Goal: Find specific page/section: Find specific page/section

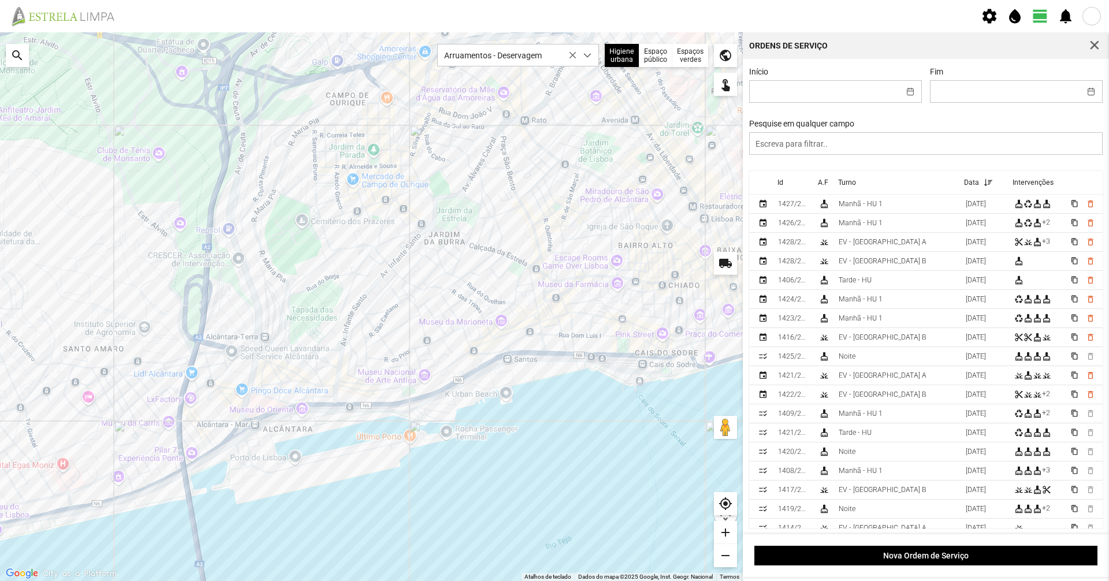
scroll to position [6, 51]
drag, startPoint x: 332, startPoint y: 422, endPoint x: 447, endPoint y: 417, distance: 115.0
click at [447, 417] on div at bounding box center [371, 306] width 743 height 549
drag, startPoint x: 301, startPoint y: 331, endPoint x: 383, endPoint y: 345, distance: 83.1
click at [383, 345] on div at bounding box center [371, 306] width 743 height 549
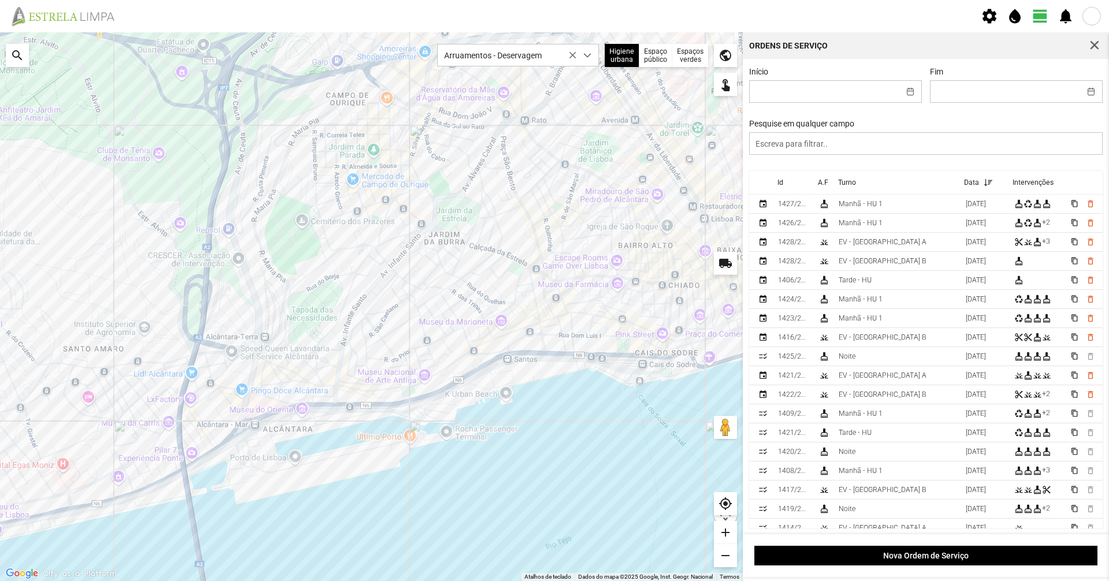
drag, startPoint x: 322, startPoint y: 331, endPoint x: 371, endPoint y: 335, distance: 49.8
click at [371, 335] on div at bounding box center [371, 306] width 743 height 549
drag, startPoint x: 317, startPoint y: 320, endPoint x: 355, endPoint y: 322, distance: 38.2
click at [355, 322] on div at bounding box center [371, 306] width 743 height 549
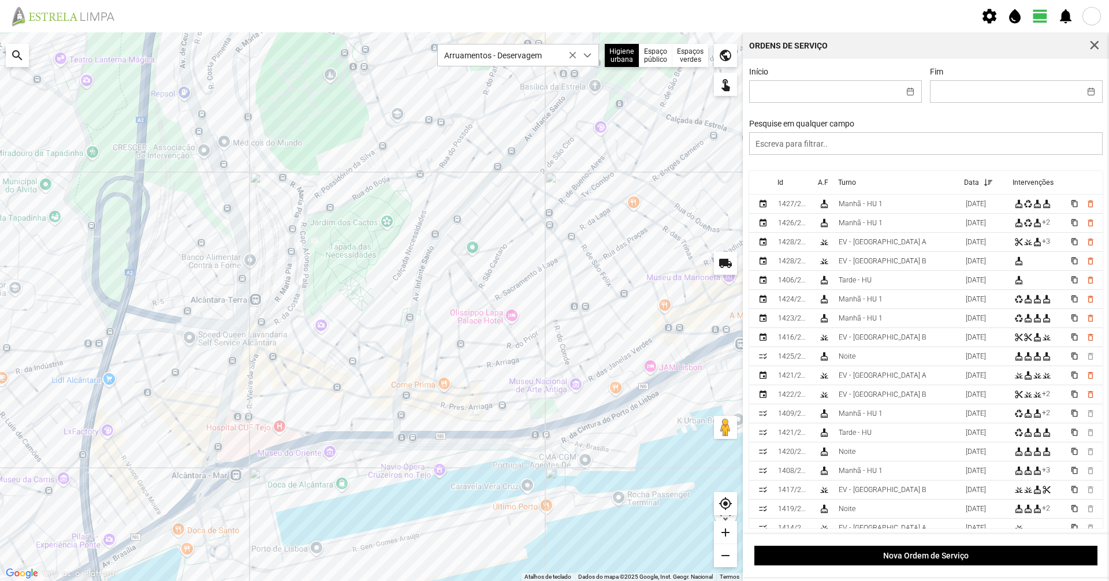
drag, startPoint x: 262, startPoint y: 387, endPoint x: 287, endPoint y: 382, distance: 25.9
click at [286, 382] on div at bounding box center [371, 306] width 743 height 549
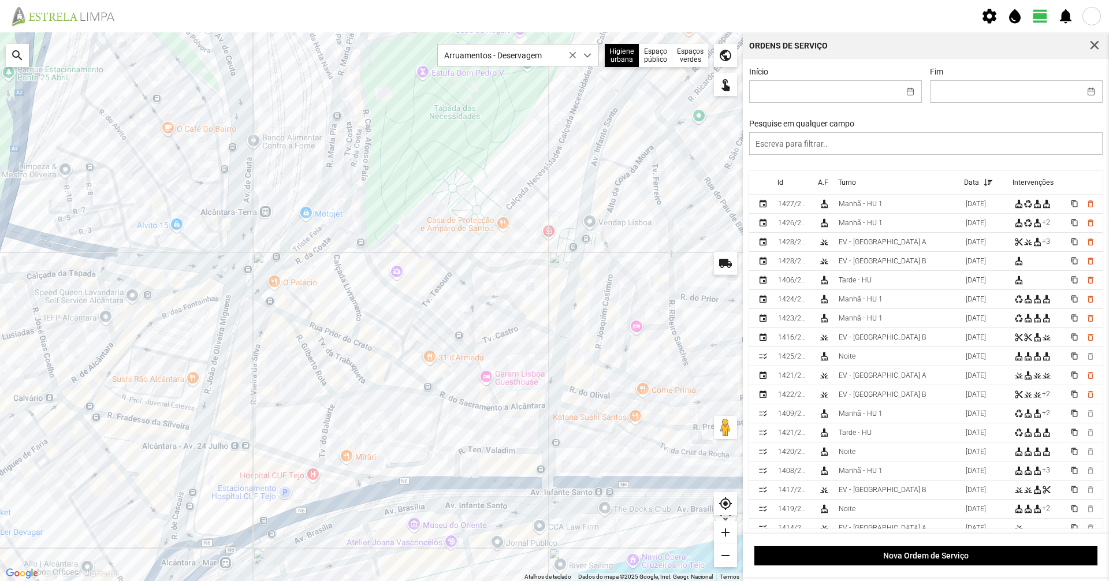
drag, startPoint x: 276, startPoint y: 385, endPoint x: 282, endPoint y: 385, distance: 6.4
click at [282, 385] on div at bounding box center [371, 306] width 743 height 549
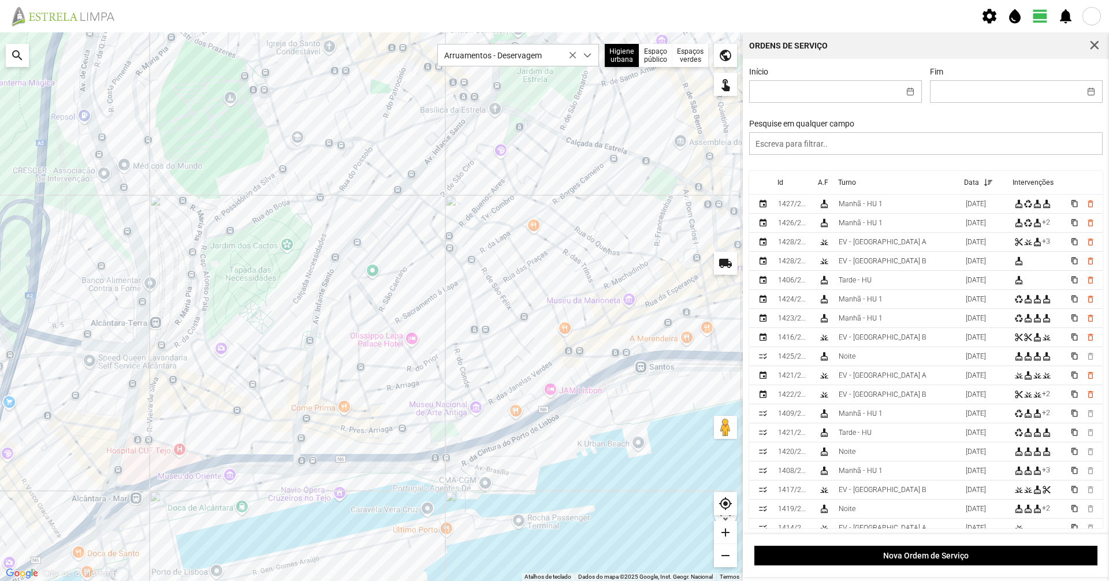
drag, startPoint x: 371, startPoint y: 213, endPoint x: 273, endPoint y: 287, distance: 122.9
click at [273, 287] on div at bounding box center [371, 306] width 743 height 549
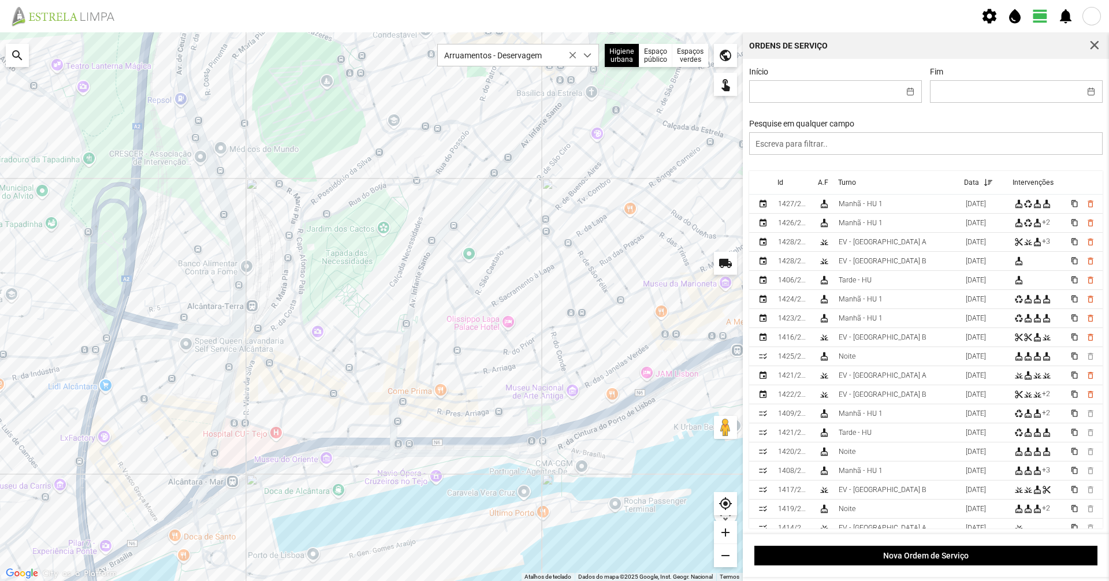
drag, startPoint x: 263, startPoint y: 304, endPoint x: 362, endPoint y: 281, distance: 101.4
click at [362, 281] on div at bounding box center [371, 306] width 743 height 549
click at [1090, 46] on span "button" at bounding box center [1094, 45] width 10 height 10
